Goal: Check status: Check status

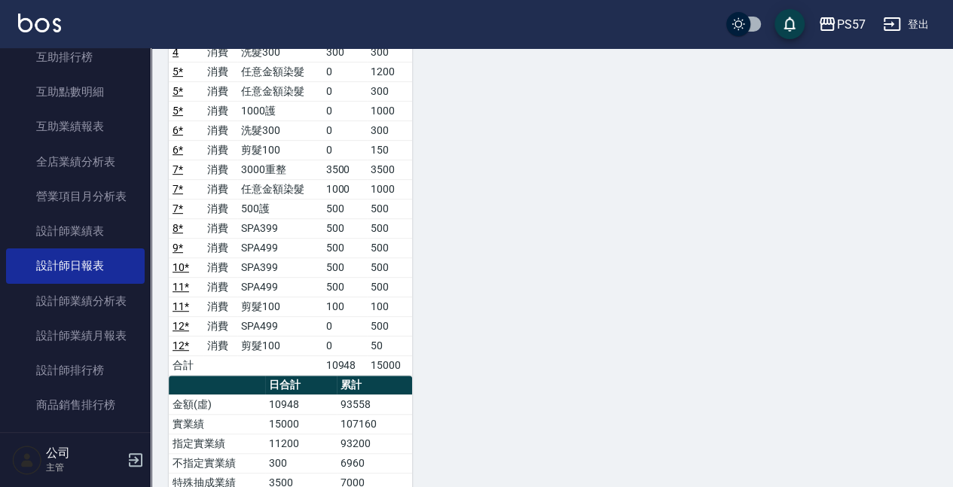
scroll to position [548, 0]
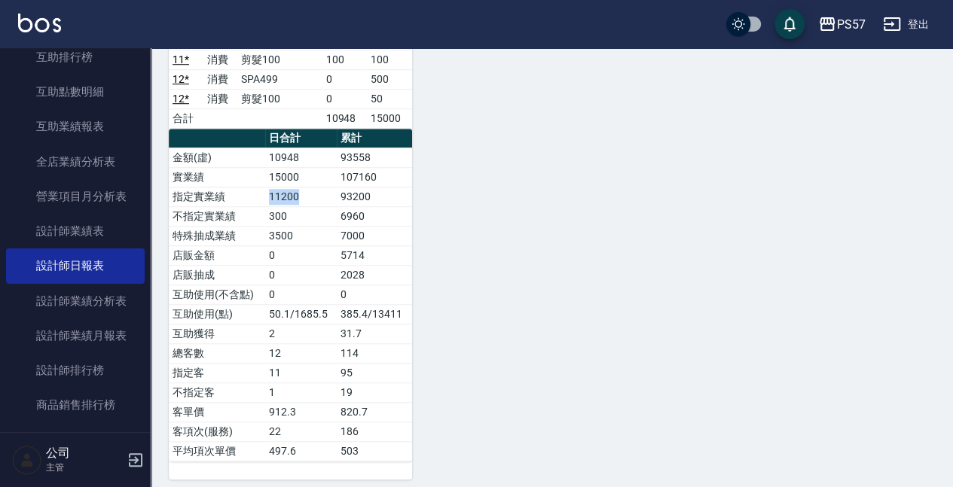
drag, startPoint x: 263, startPoint y: 190, endPoint x: 309, endPoint y: 189, distance: 46.0
click at [309, 189] on tr "指定實業績 11200 93200" at bounding box center [290, 197] width 243 height 20
click at [316, 190] on td "11200" at bounding box center [301, 197] width 72 height 20
drag, startPoint x: 257, startPoint y: 209, endPoint x: 289, endPoint y: 212, distance: 32.5
click at [289, 212] on tr "不指定實業績 300 6960" at bounding box center [290, 216] width 243 height 20
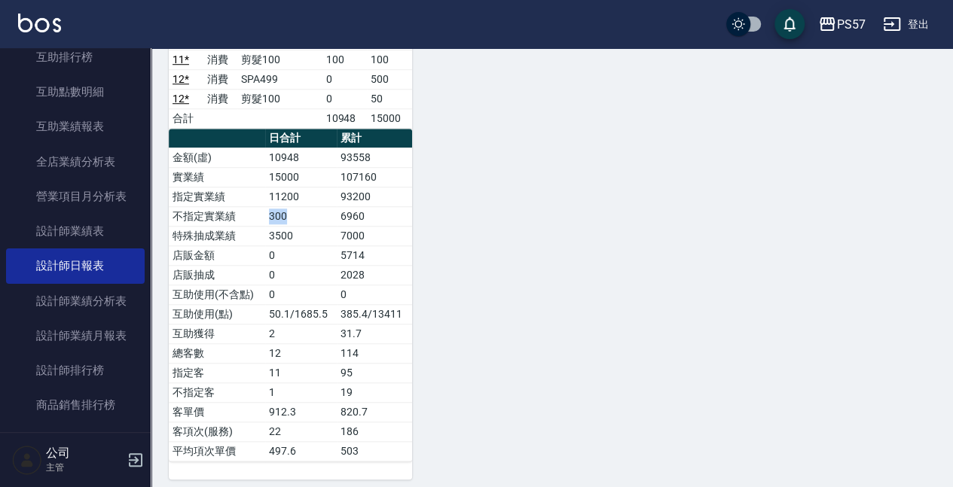
click at [298, 211] on td "300" at bounding box center [301, 216] width 72 height 20
drag, startPoint x: 272, startPoint y: 192, endPoint x: 302, endPoint y: 196, distance: 30.4
click at [302, 196] on td "11200" at bounding box center [301, 197] width 72 height 20
click at [313, 206] on td "300" at bounding box center [301, 216] width 72 height 20
drag, startPoint x: 265, startPoint y: 203, endPoint x: 292, endPoint y: 215, distance: 29.0
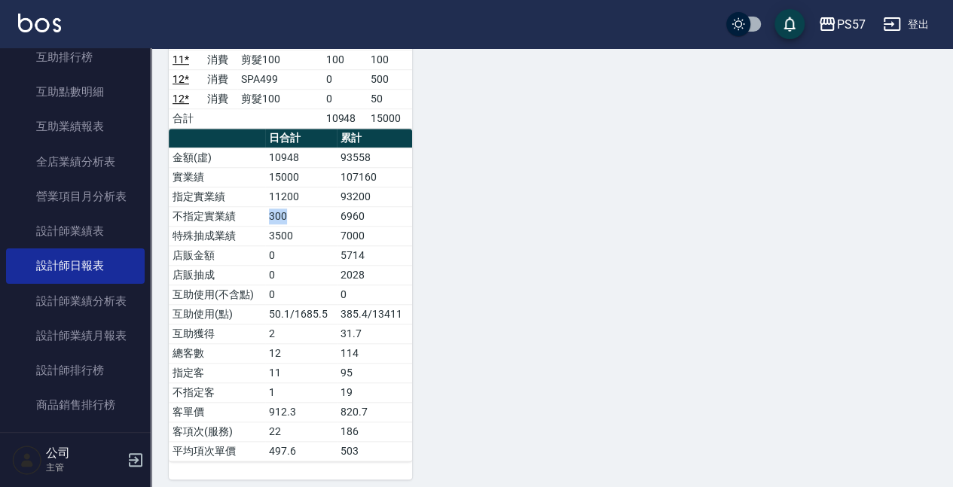
click at [289, 214] on tr "不指定實業績 300 6960" at bounding box center [290, 216] width 243 height 20
click at [300, 215] on td "300" at bounding box center [301, 216] width 72 height 20
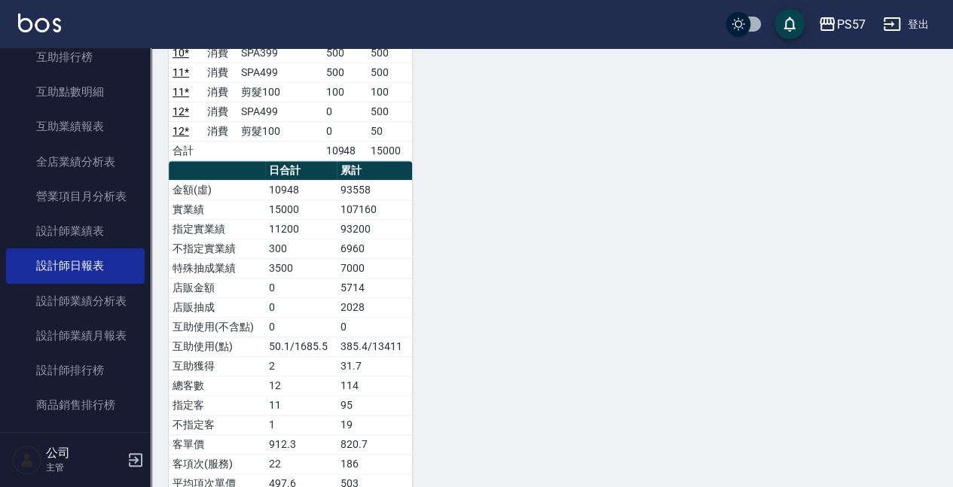
scroll to position [498, 0]
